Goal: Task Accomplishment & Management: Manage account settings

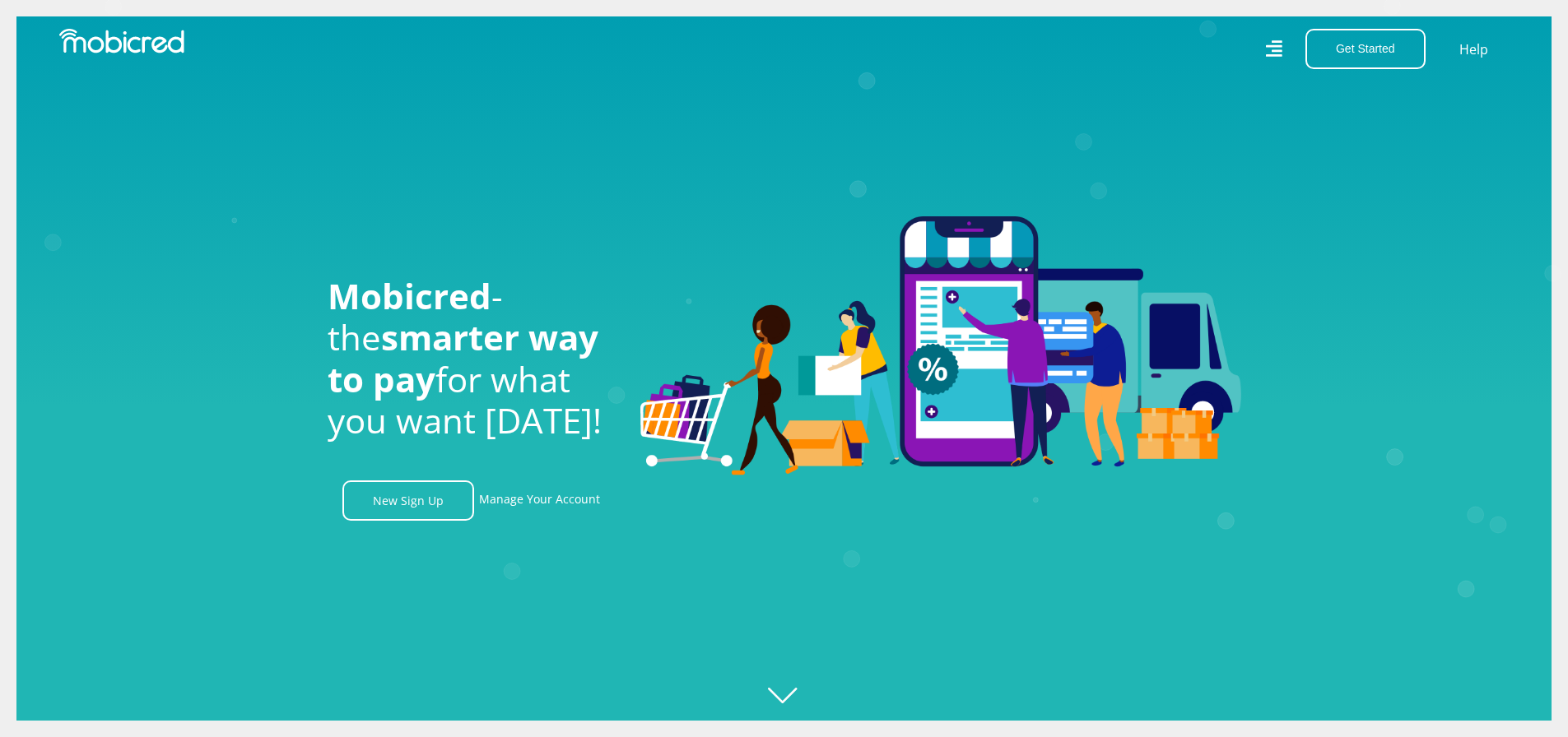
scroll to position [0, 938]
drag, startPoint x: 1306, startPoint y: 48, endPoint x: 1307, endPoint y: 61, distance: 13.0
click at [1282, 49] on icon at bounding box center [1273, 48] width 16 height 23
click at [1414, 56] on button "Get Started" at bounding box center [1365, 49] width 121 height 40
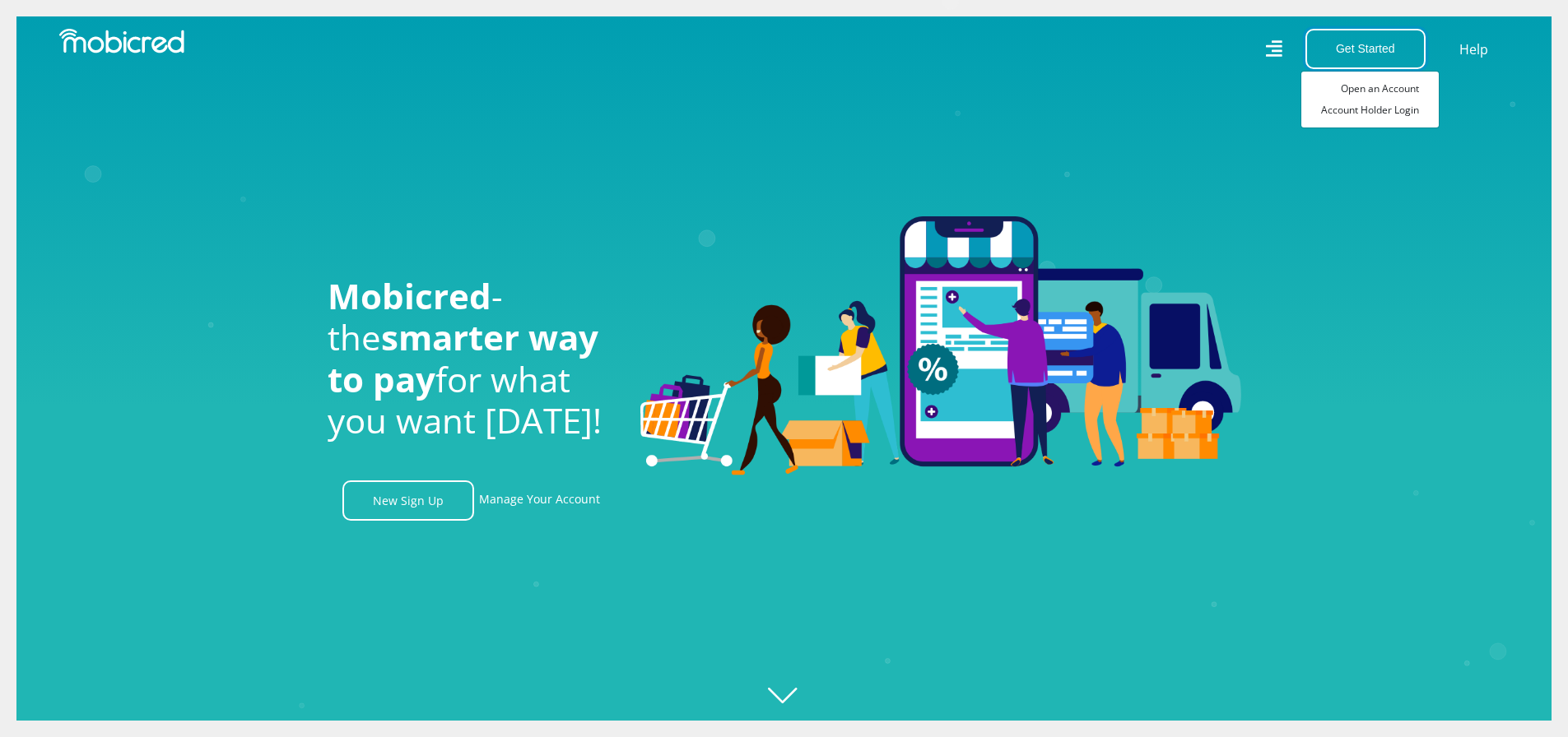
scroll to position [0, 2815]
click at [1383, 108] on link "Account Holder Login" at bounding box center [1370, 109] width 138 height 21
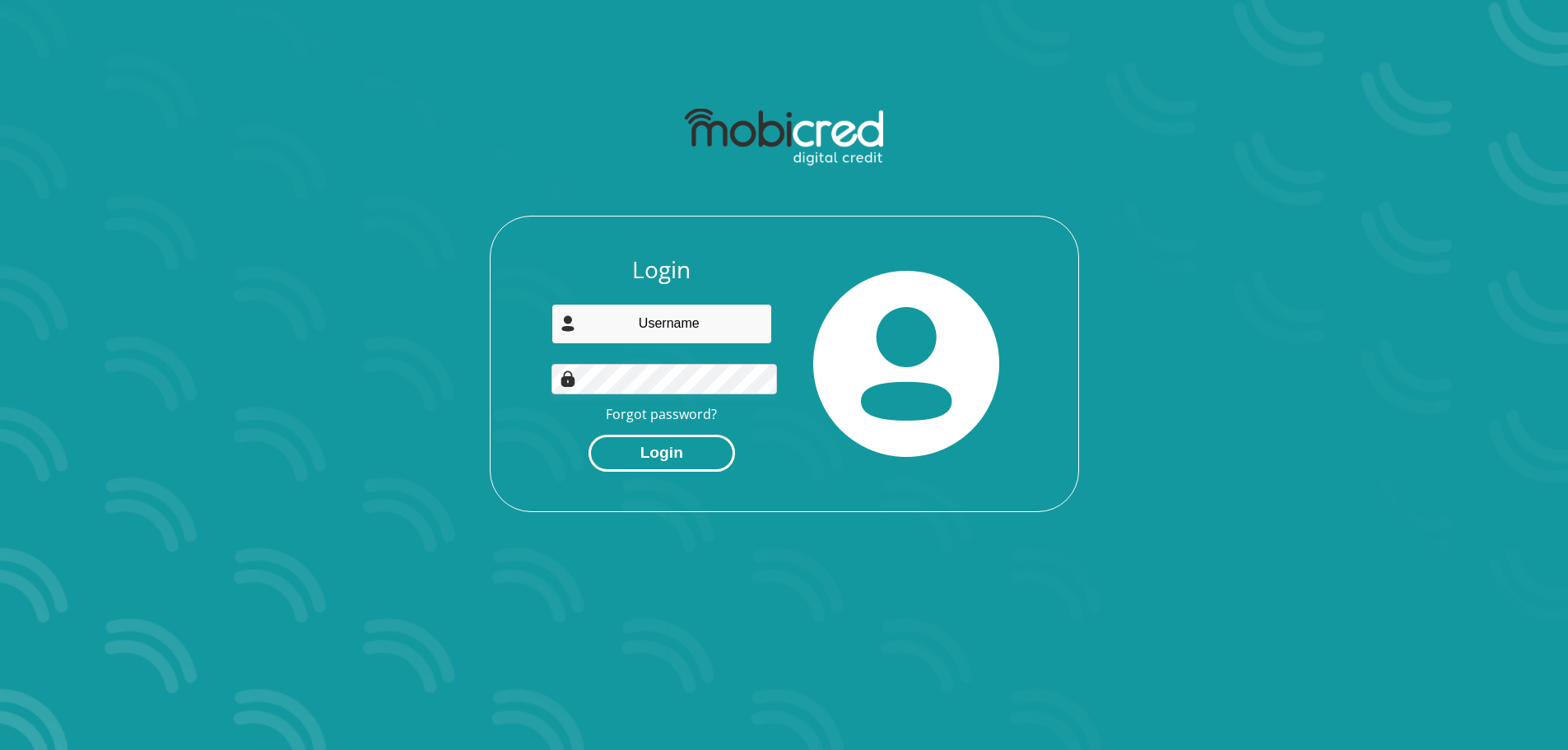
type input "[EMAIL_ADDRESS][DOMAIN_NAME]"
click at [682, 434] on button "Login" at bounding box center [661, 452] width 146 height 37
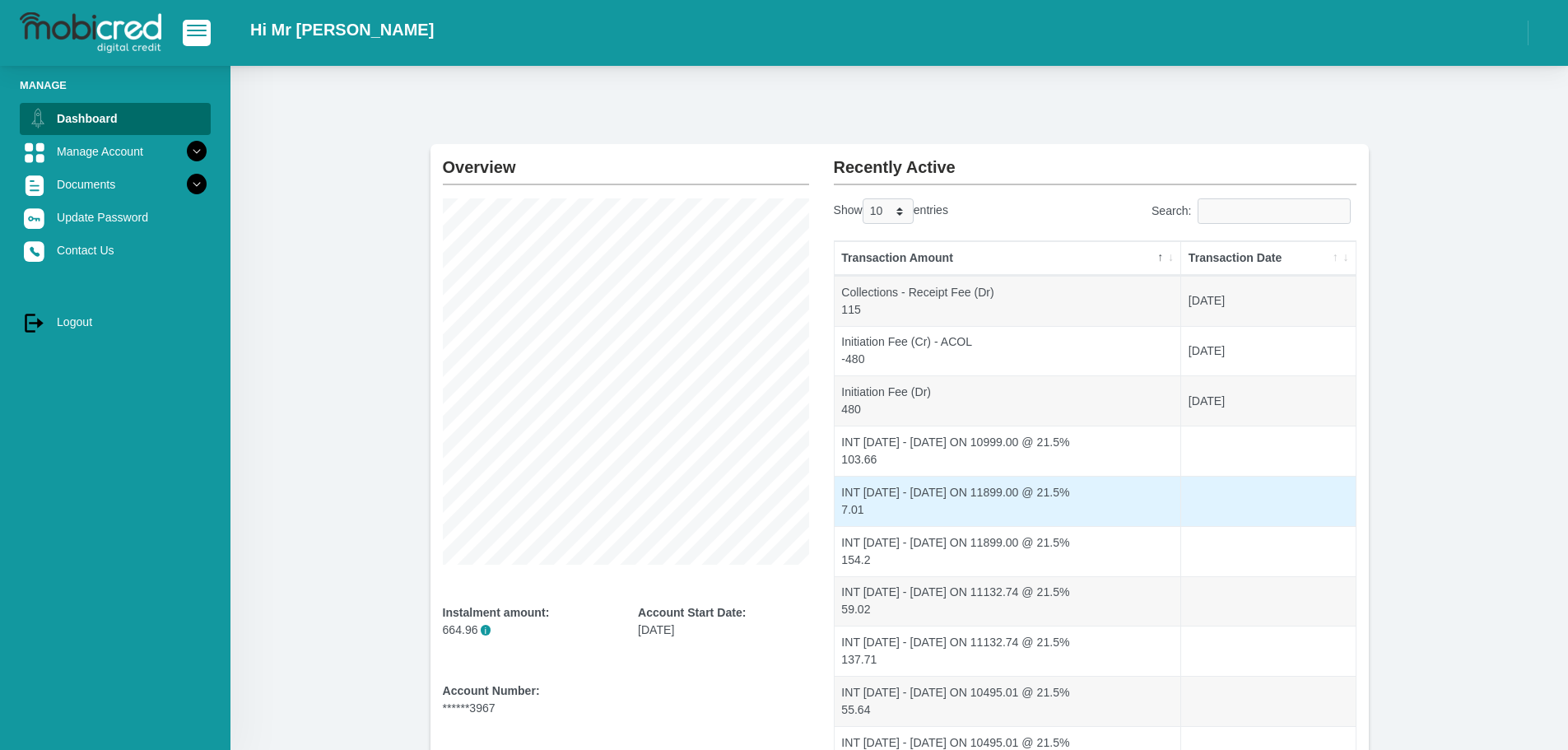
scroll to position [15, 0]
